Goal: Navigation & Orientation: Find specific page/section

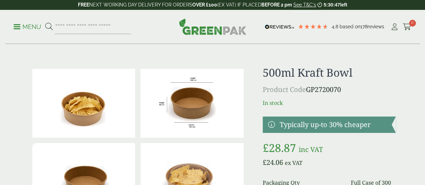
click at [219, 28] on img at bounding box center [212, 26] width 67 height 16
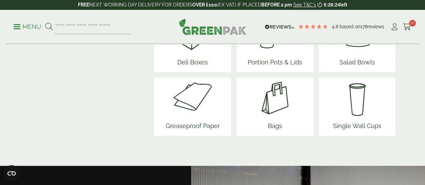
scroll to position [986, 0]
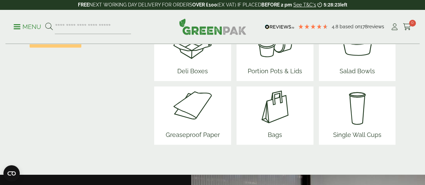
click at [284, 112] on img at bounding box center [274, 106] width 41 height 41
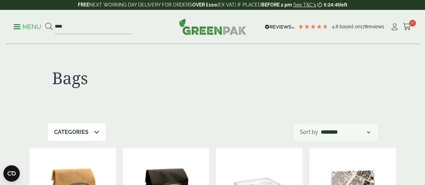
click at [17, 27] on span at bounding box center [17, 26] width 7 height 1
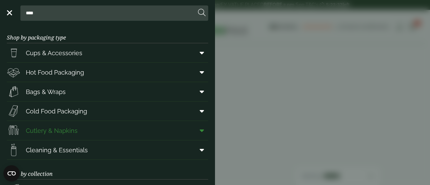
click at [127, 128] on link "Cutlery & Napkins" at bounding box center [107, 130] width 201 height 19
click at [67, 75] on span "Hot Food Packaging" at bounding box center [55, 72] width 58 height 9
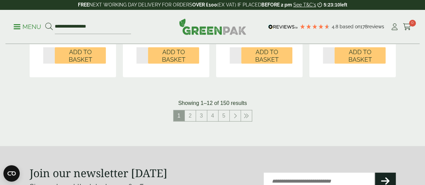
scroll to position [816, 0]
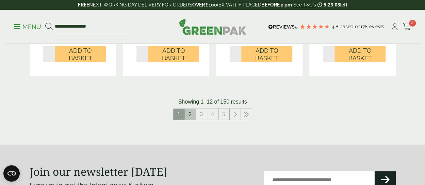
click at [188, 117] on link "2" at bounding box center [190, 114] width 11 height 11
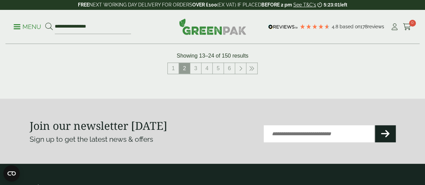
scroll to position [884, 0]
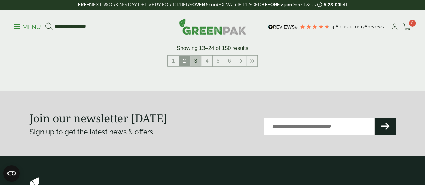
click at [195, 61] on link "3" at bounding box center [195, 60] width 11 height 11
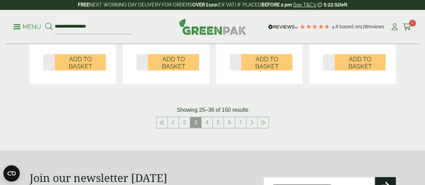
scroll to position [816, 0]
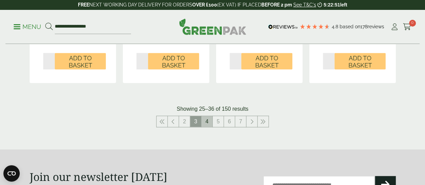
click at [209, 123] on link "4" at bounding box center [206, 121] width 11 height 11
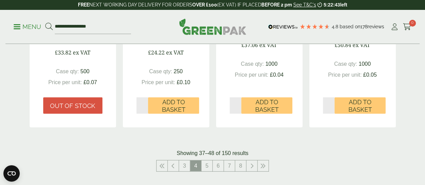
scroll to position [782, 0]
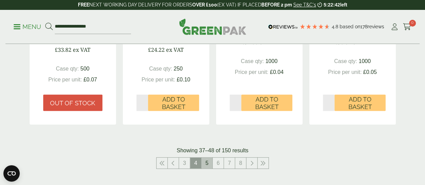
click at [203, 164] on link "5" at bounding box center [206, 162] width 11 height 11
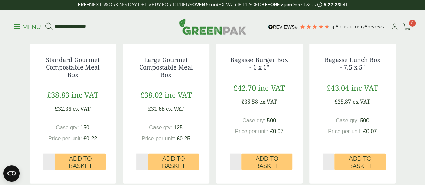
scroll to position [782, 0]
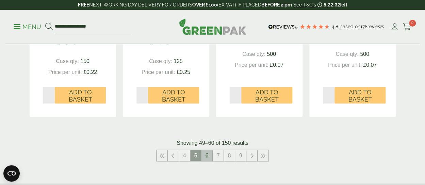
click at [205, 158] on link "6" at bounding box center [206, 155] width 11 height 11
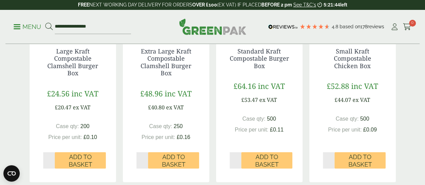
scroll to position [782, 0]
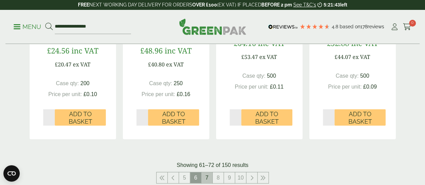
click at [209, 176] on link "7" at bounding box center [206, 177] width 11 height 11
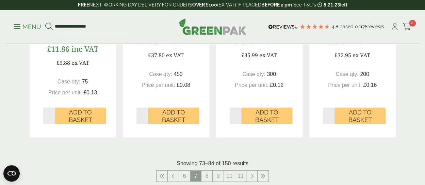
scroll to position [782, 0]
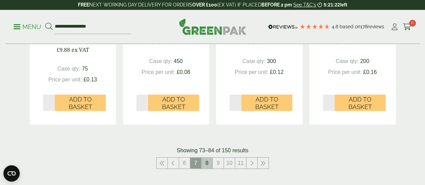
click at [205, 165] on link "8" at bounding box center [206, 162] width 11 height 11
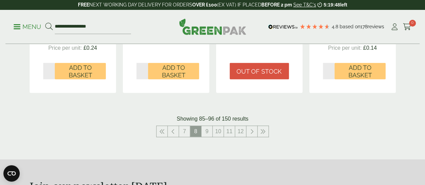
scroll to position [816, 0]
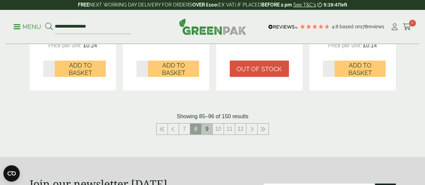
click at [206, 133] on link "9" at bounding box center [206, 128] width 11 height 11
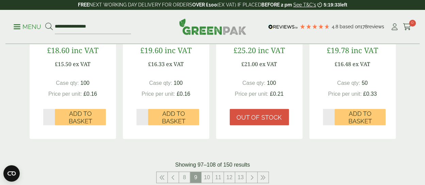
scroll to position [748, 0]
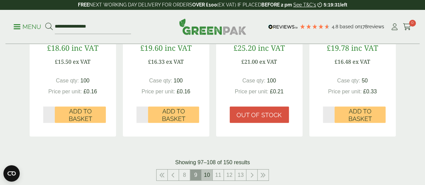
click at [206, 170] on link "10" at bounding box center [206, 174] width 11 height 11
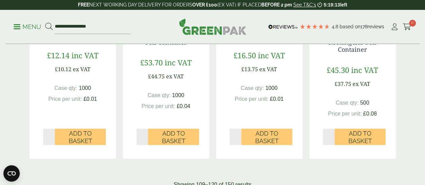
scroll to position [816, 0]
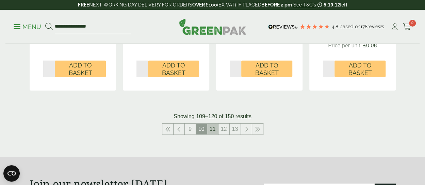
click at [210, 131] on link "11" at bounding box center [212, 128] width 11 height 11
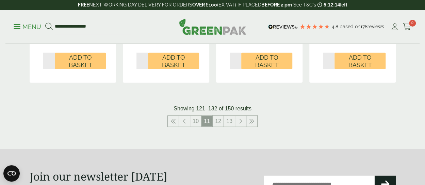
scroll to position [816, 0]
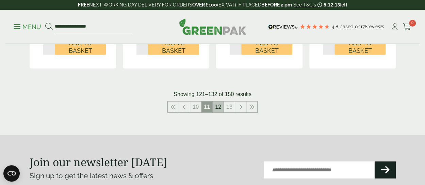
click at [216, 104] on link "12" at bounding box center [218, 106] width 11 height 11
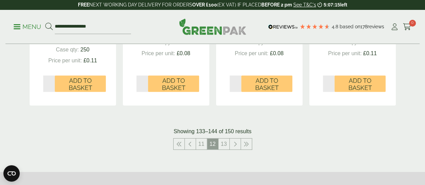
scroll to position [807, 0]
